Goal: Information Seeking & Learning: Learn about a topic

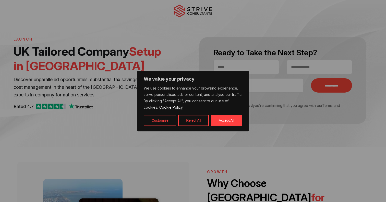
scroll to position [20, 0]
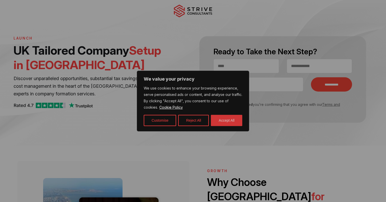
click at [232, 120] on button "Accept All" at bounding box center [226, 120] width 31 height 11
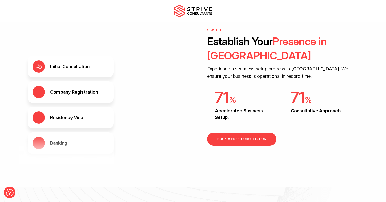
scroll to position [789, 0]
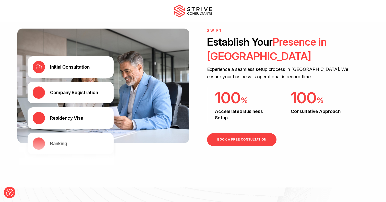
click at [54, 66] on div "Initial Consultation" at bounding box center [70, 67] width 40 height 6
click at [58, 69] on div "Initial Consultation" at bounding box center [70, 67] width 40 height 6
click at [61, 97] on div "Company Registration" at bounding box center [71, 92] width 86 height 21
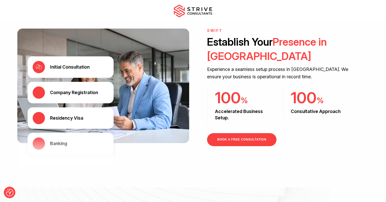
click at [62, 114] on div "Residency Visa" at bounding box center [71, 117] width 86 height 21
click at [63, 146] on div "Initial Consultation Company Registration Residency Visa Banking" at bounding box center [71, 105] width 86 height 98
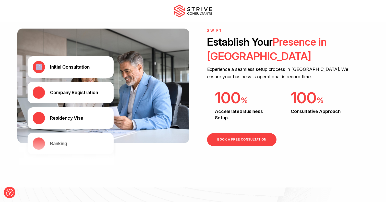
click at [63, 146] on div "Initial Consultation Company Registration Residency Visa Banking" at bounding box center [71, 105] width 86 height 98
click at [63, 144] on div "Initial Consultation Company Registration Residency Visa Banking" at bounding box center [71, 105] width 86 height 98
click at [80, 154] on div "Initial Consultation Company Registration Residency Visa Banking" at bounding box center [71, 105] width 86 height 98
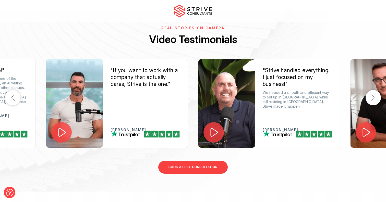
scroll to position [965, 0]
